Goal: Task Accomplishment & Management: Complete application form

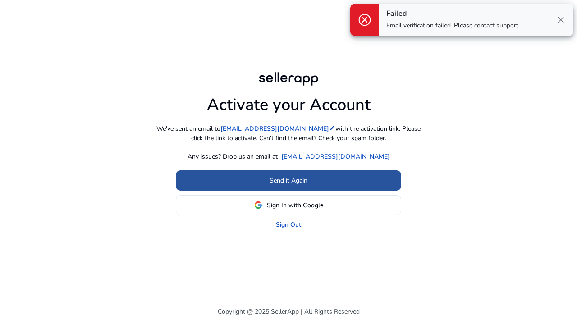
click at [319, 181] on span at bounding box center [289, 181] width 226 height 22
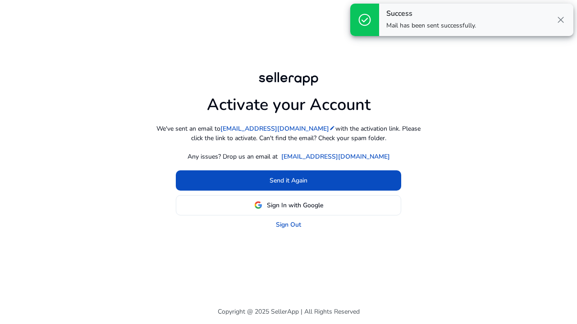
click at [564, 16] on span "close" at bounding box center [561, 19] width 11 height 11
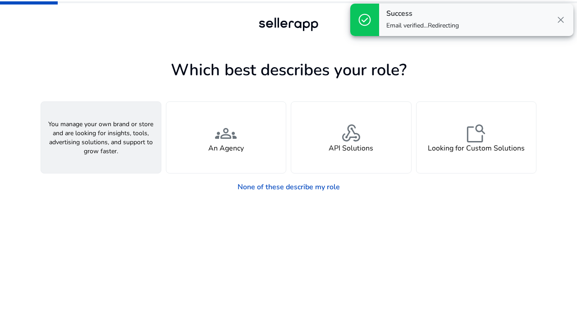
click at [107, 152] on h4 "A Seller" at bounding box center [100, 148] width 27 height 9
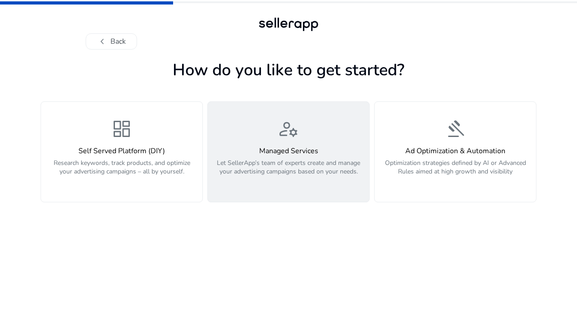
click at [330, 147] on h4 "Managed Services" at bounding box center [288, 151] width 151 height 9
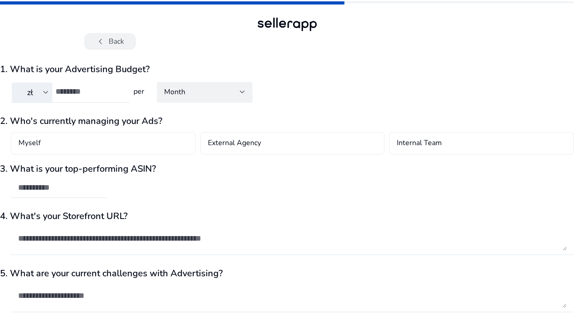
click at [115, 42] on button "chevron_left Back" at bounding box center [109, 41] width 51 height 16
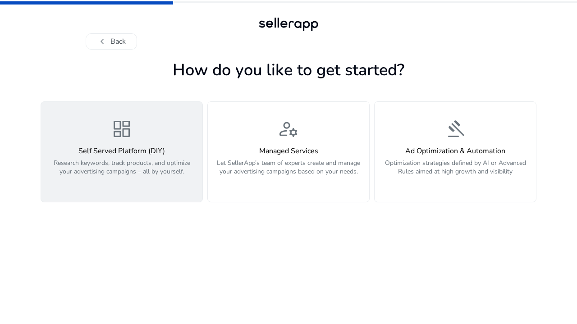
click at [126, 143] on div "dashboard Self Served Platform (DIY) Research keywords, track products, and opt…" at bounding box center [121, 152] width 151 height 68
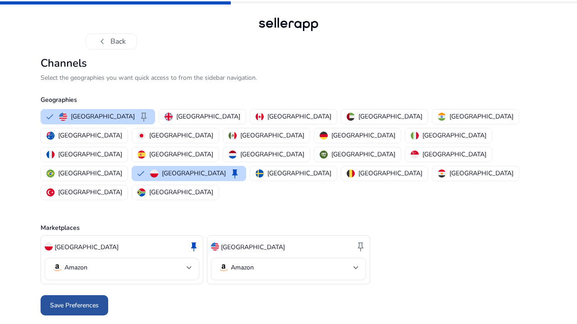
click at [92, 301] on span "Save Preferences" at bounding box center [74, 305] width 49 height 9
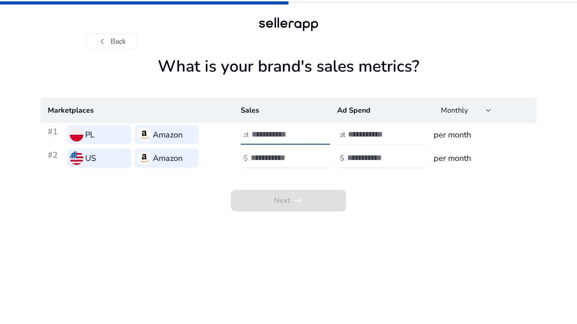
click at [268, 132] on input "number" at bounding box center [282, 134] width 61 height 10
type input "*"
click at [258, 157] on input "number" at bounding box center [281, 158] width 61 height 10
type input "*****"
click at [387, 162] on input "number" at bounding box center [377, 158] width 61 height 10
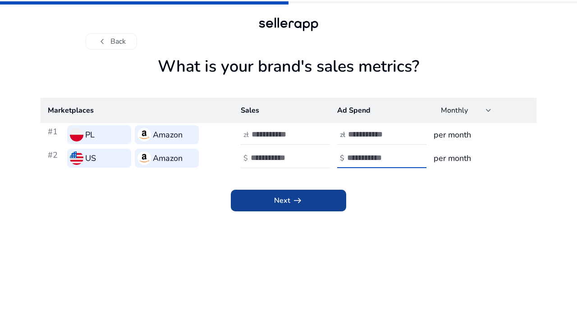
type input "*"
click at [310, 199] on span at bounding box center [288, 201] width 115 height 22
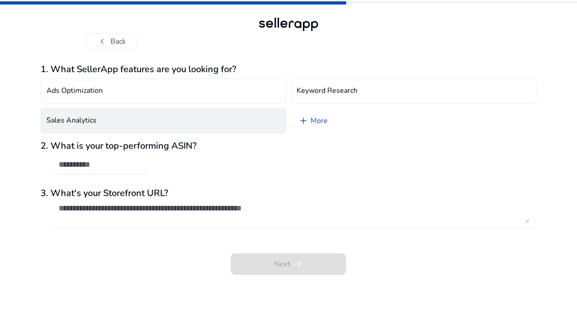
click at [257, 126] on button "Sales Analytics" at bounding box center [164, 120] width 246 height 25
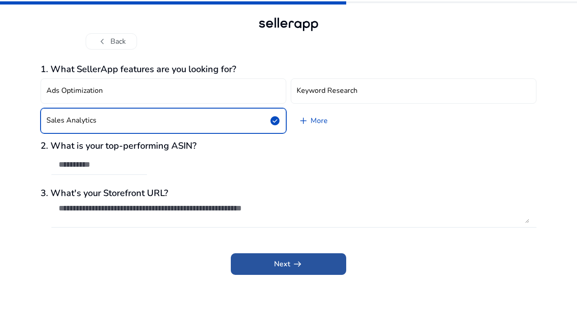
click at [283, 267] on span "Next arrow_right_alt" at bounding box center [288, 264] width 29 height 11
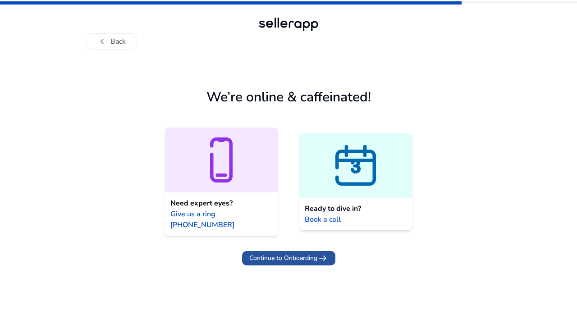
click at [319, 253] on span "arrow_right_alt" at bounding box center [323, 258] width 11 height 11
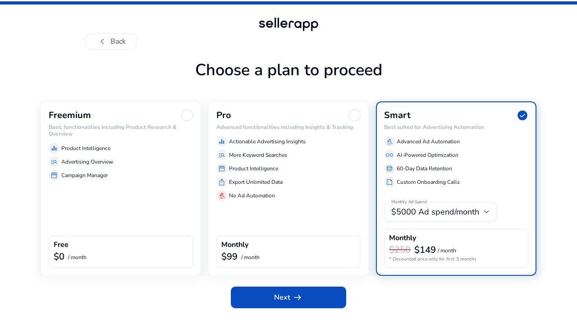
click at [186, 115] on div at bounding box center [187, 116] width 12 height 12
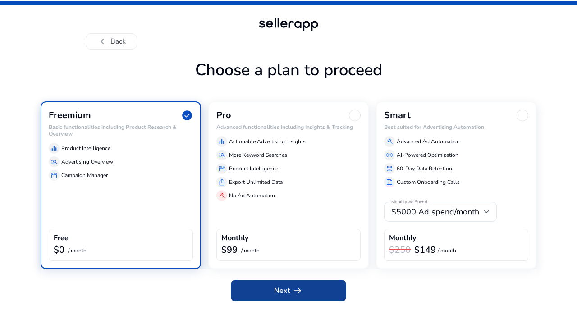
click at [294, 292] on span "arrow_right_alt" at bounding box center [297, 290] width 11 height 11
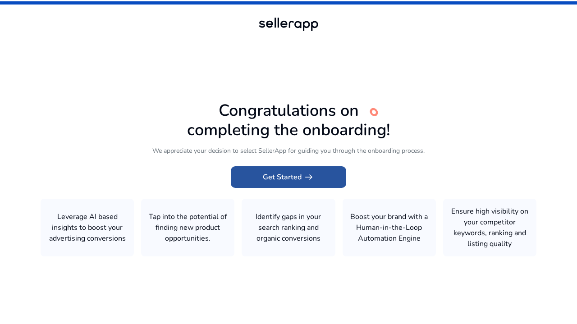
click at [291, 176] on span "Get Started arrow_right_alt" at bounding box center [288, 177] width 51 height 11
